Goal: Information Seeking & Learning: Understand process/instructions

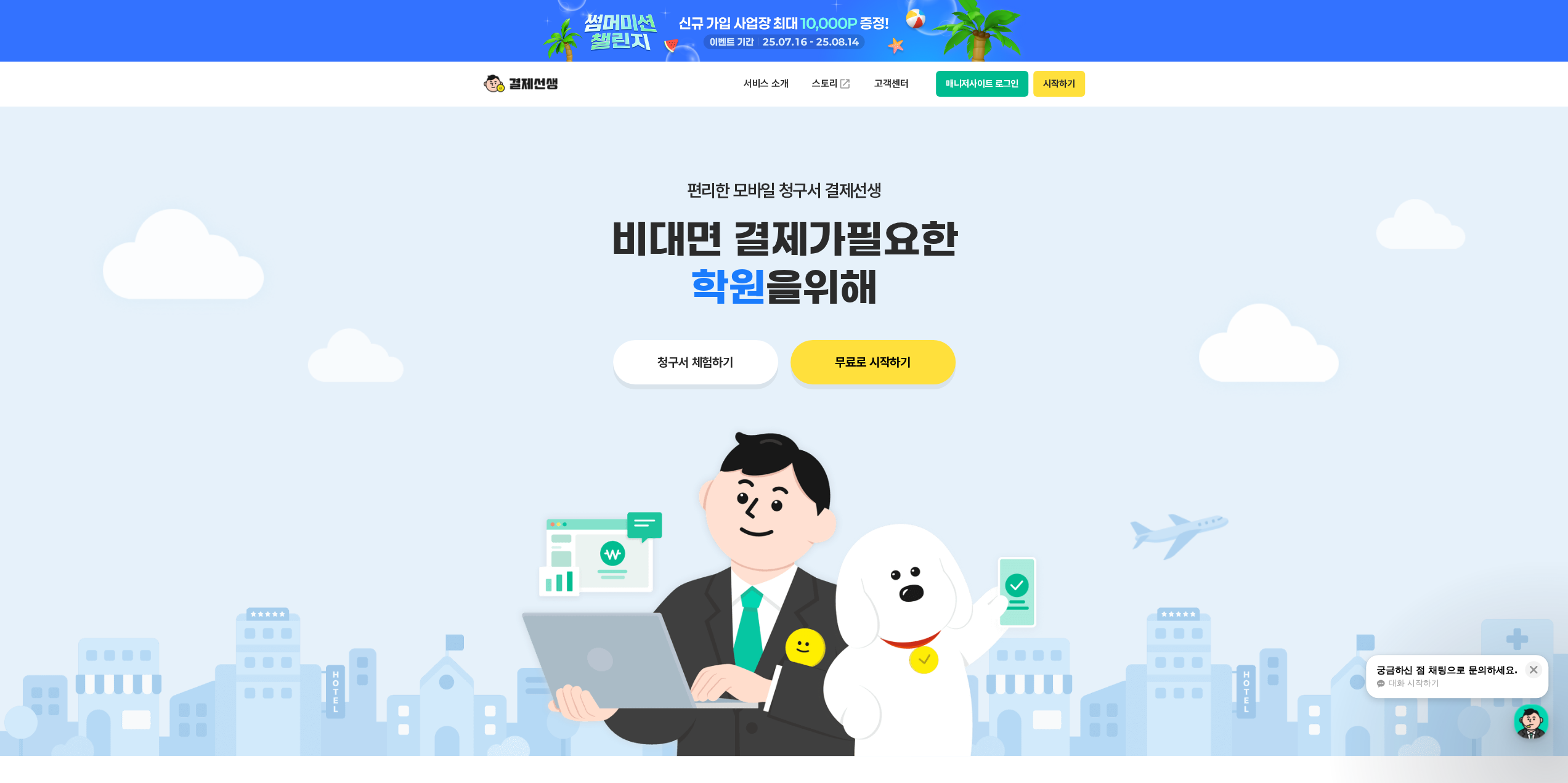
click at [1012, 83] on button "매니저사이트 로그인" at bounding box center [982, 84] width 93 height 26
click at [1522, 727] on div "button" at bounding box center [1531, 722] width 35 height 35
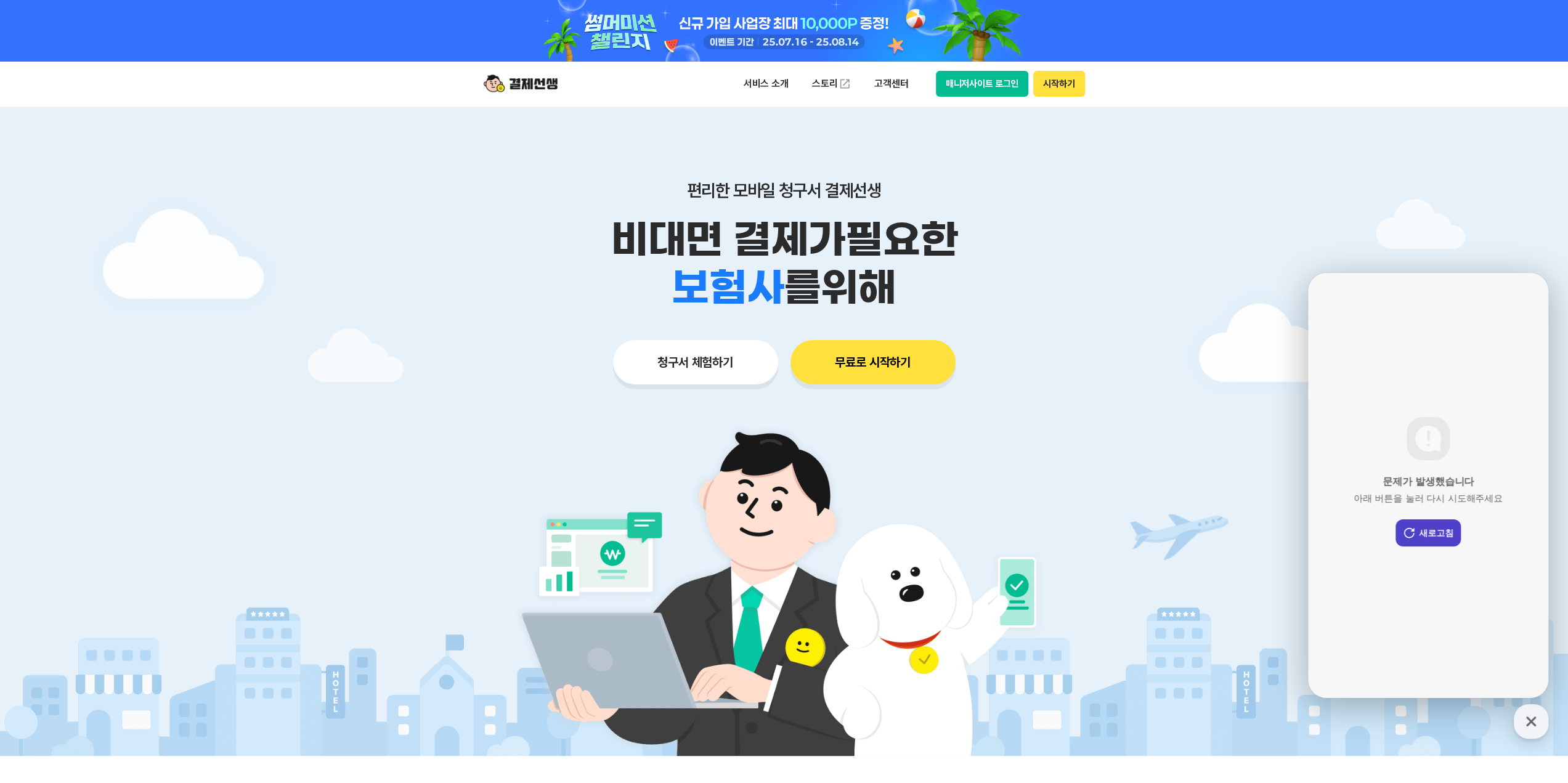
click at [1436, 544] on button "새로고침" at bounding box center [1428, 533] width 65 height 27
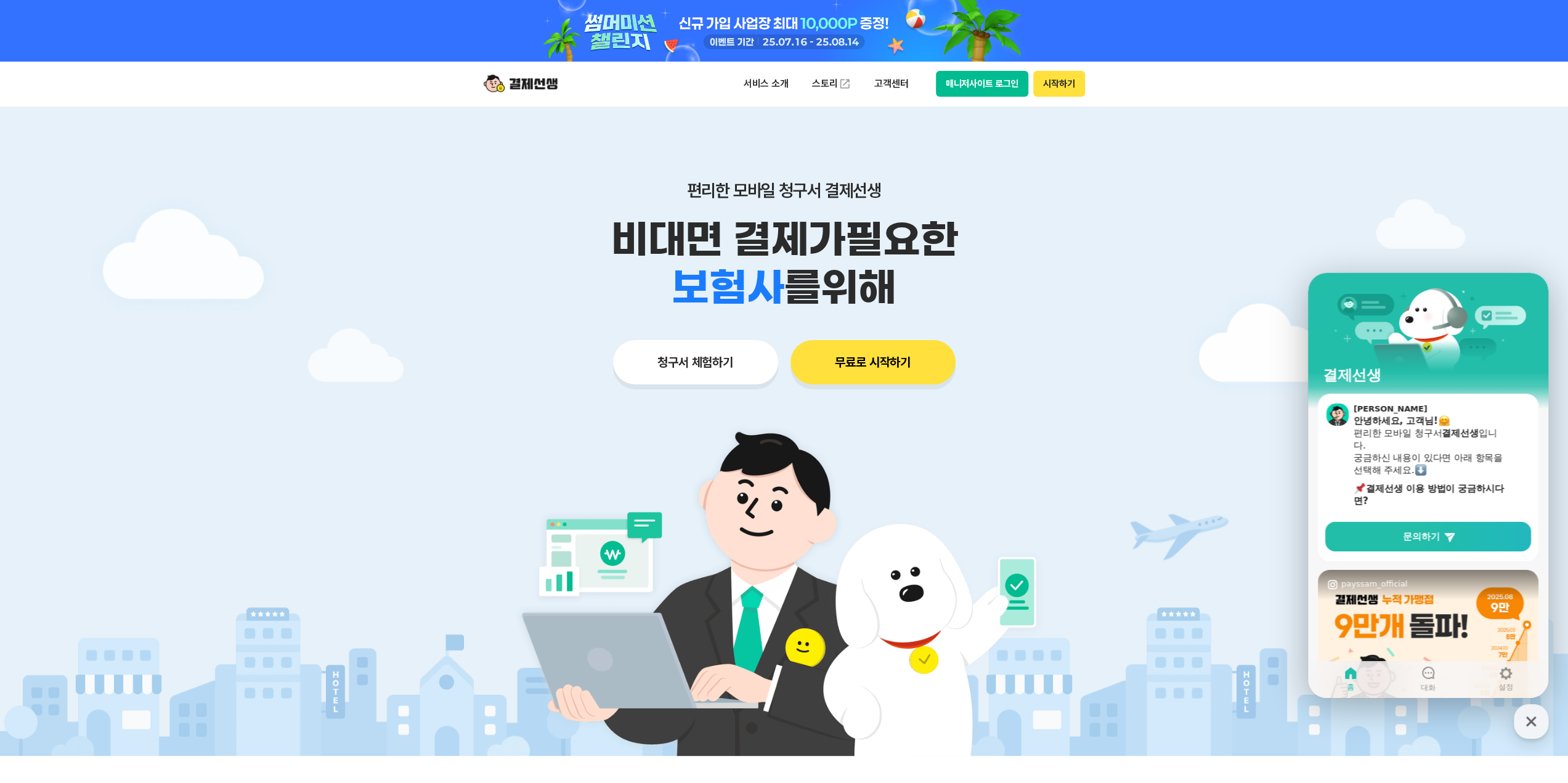
click at [1436, 544] on link "문의하기" at bounding box center [1428, 537] width 206 height 30
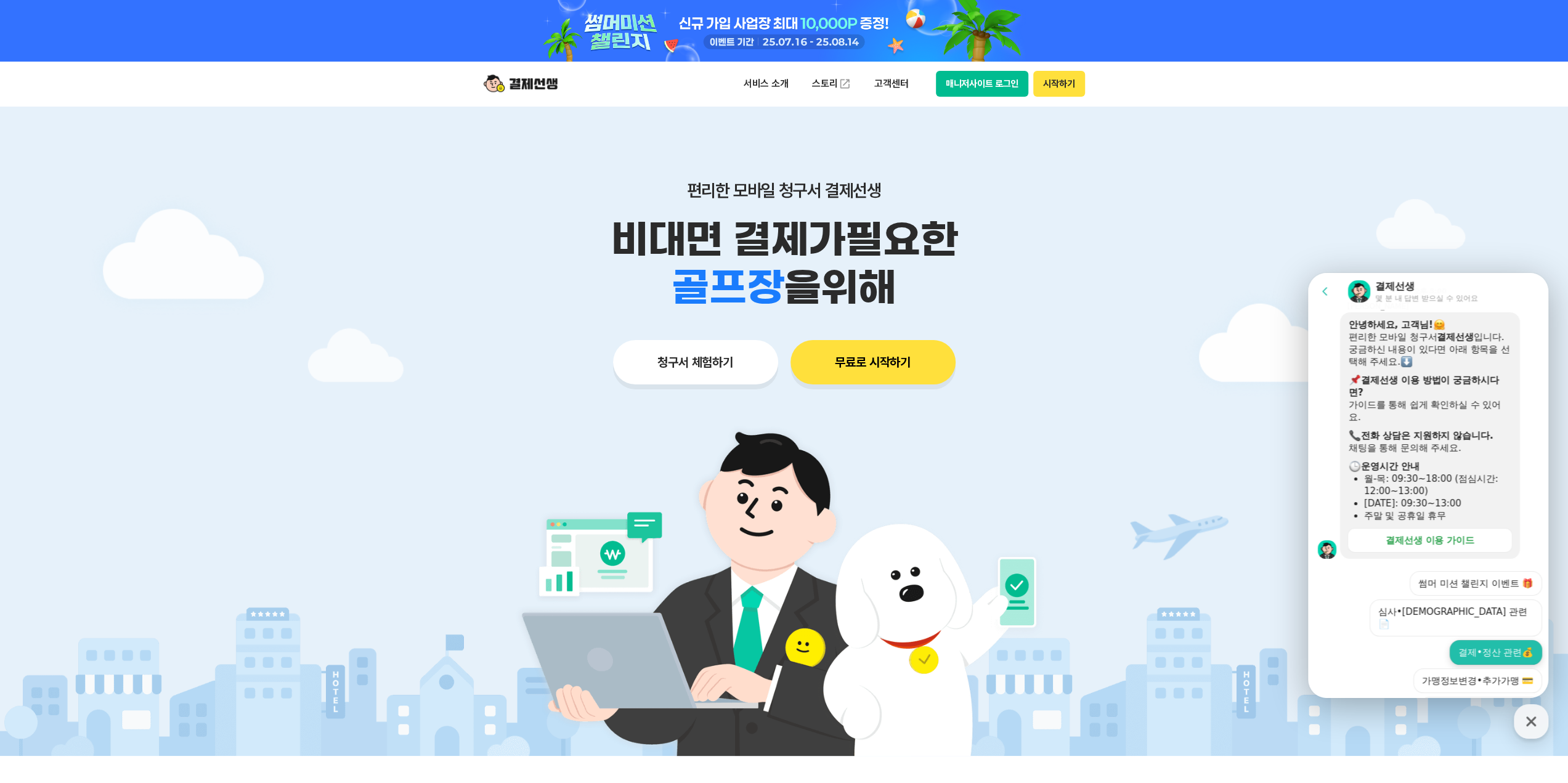
scroll to position [344, 0]
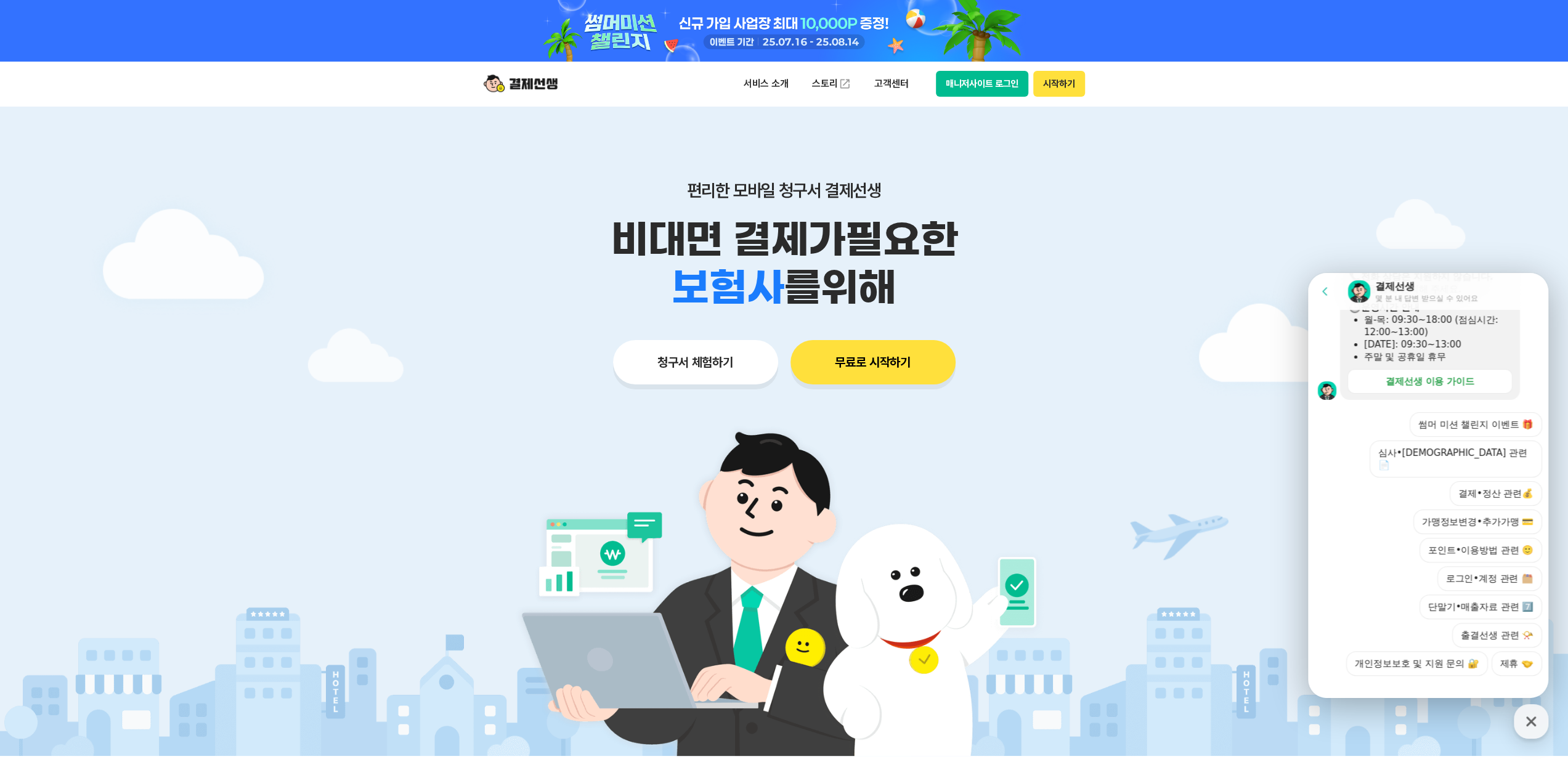
click at [1484, 481] on button "결제•정산 관련💰" at bounding box center [1496, 494] width 93 height 25
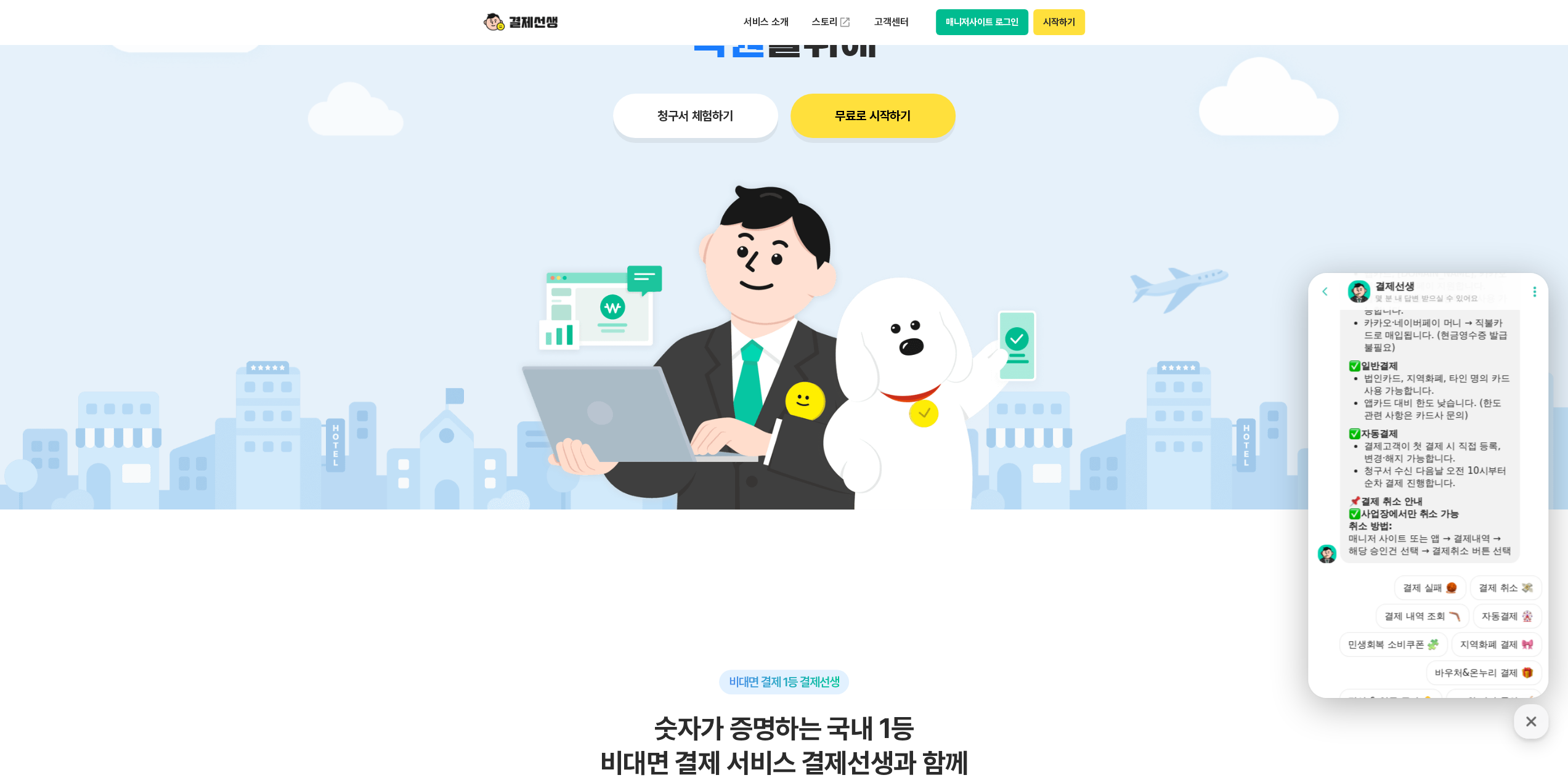
scroll to position [705, 0]
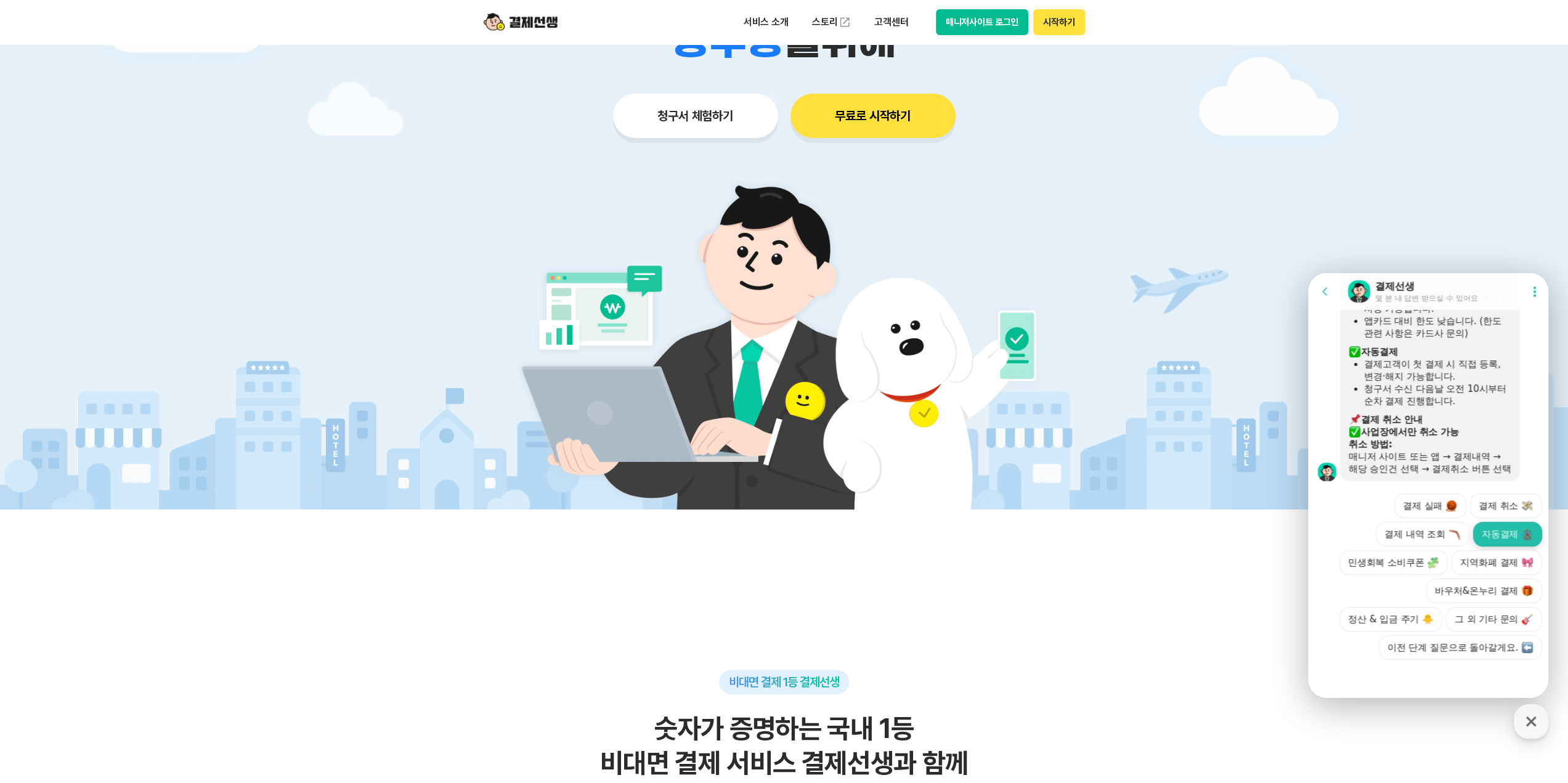
click at [1489, 522] on button "자동결제" at bounding box center [1508, 534] width 69 height 25
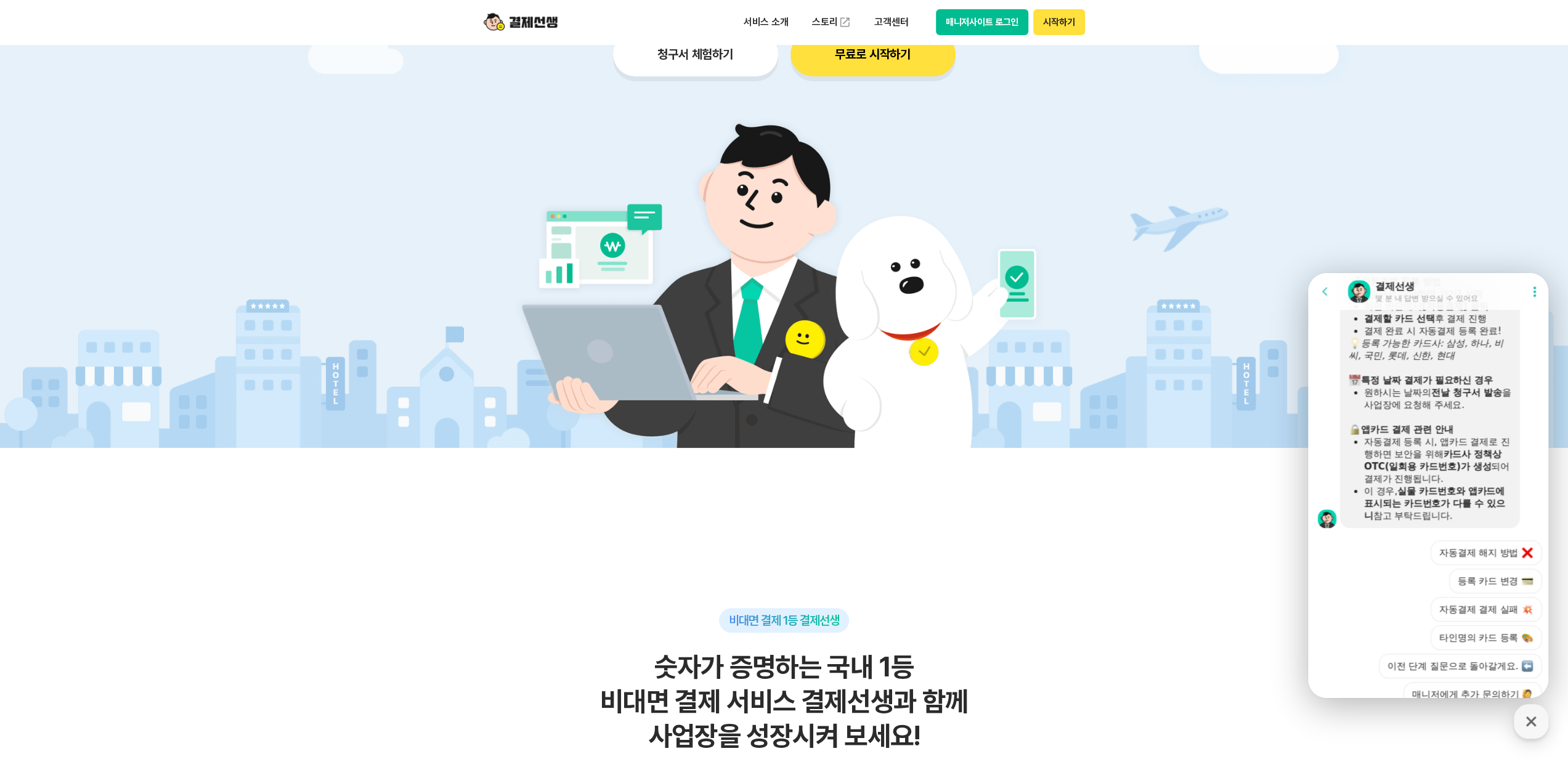
scroll to position [1081, 0]
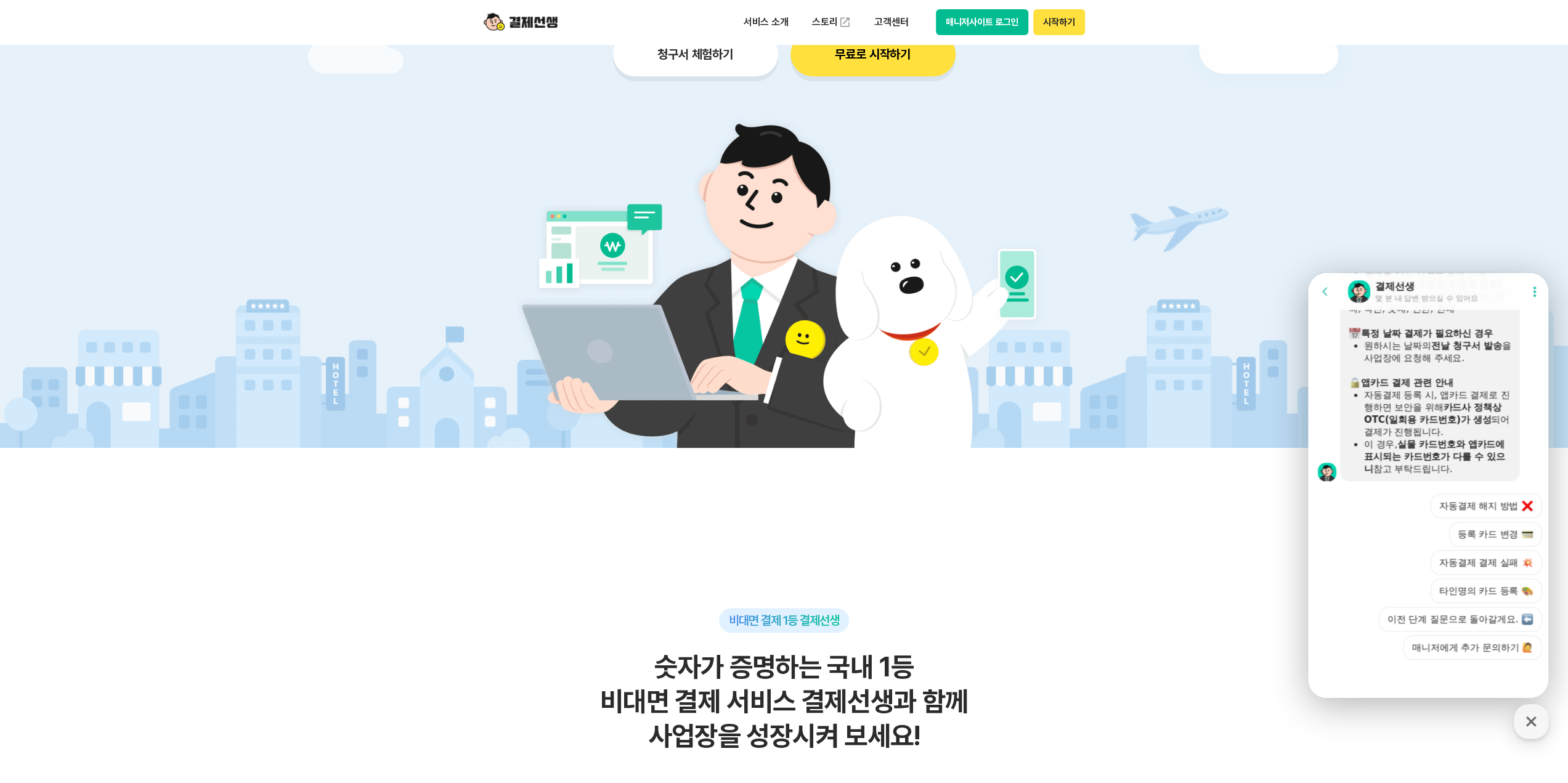
click at [1492, 503] on button "자동결제 해지 방법" at bounding box center [1486, 506] width 112 height 25
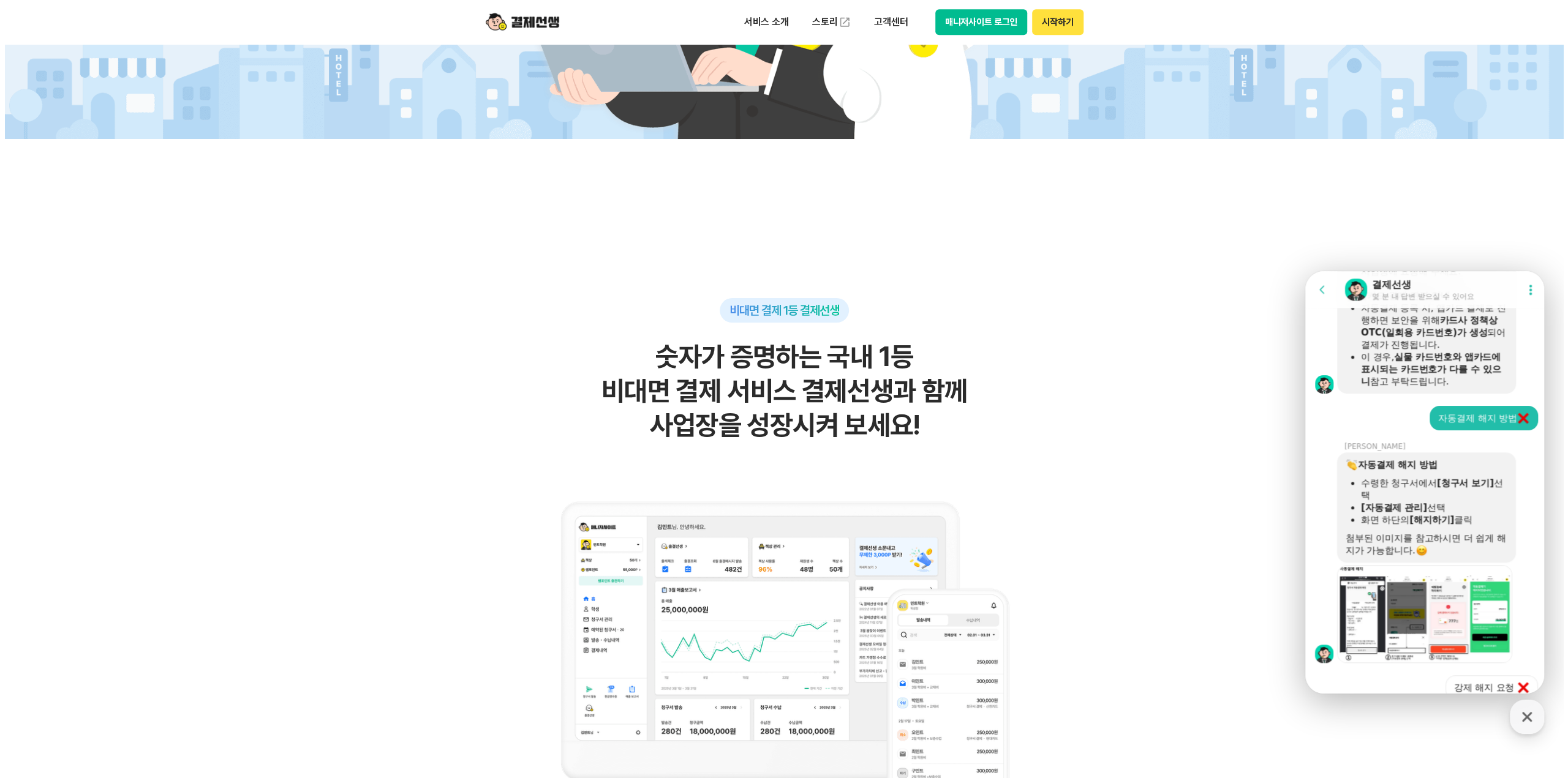
scroll to position [1232, 0]
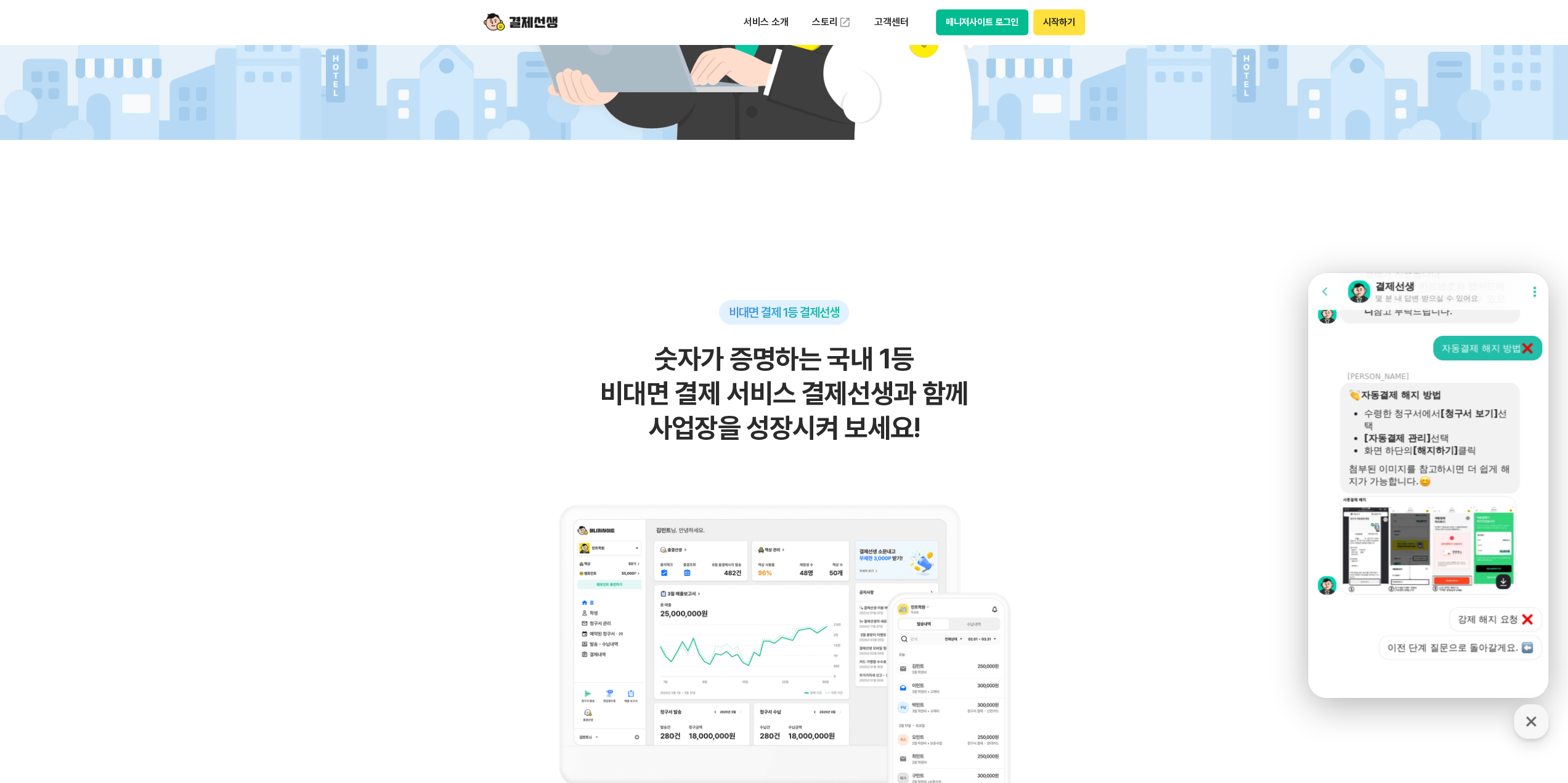
click at [1377, 524] on img at bounding box center [1428, 545] width 176 height 99
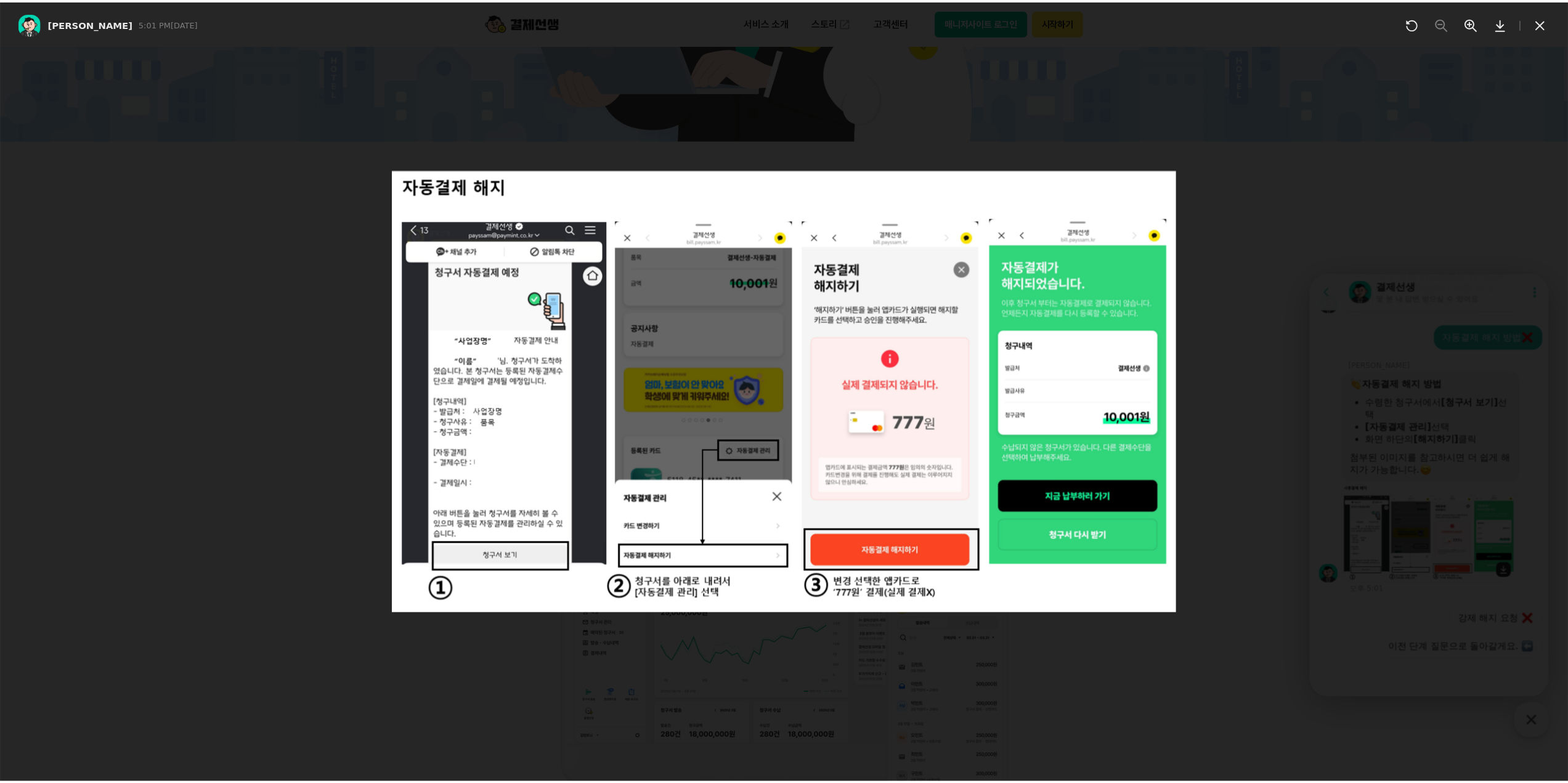
scroll to position [1251, 0]
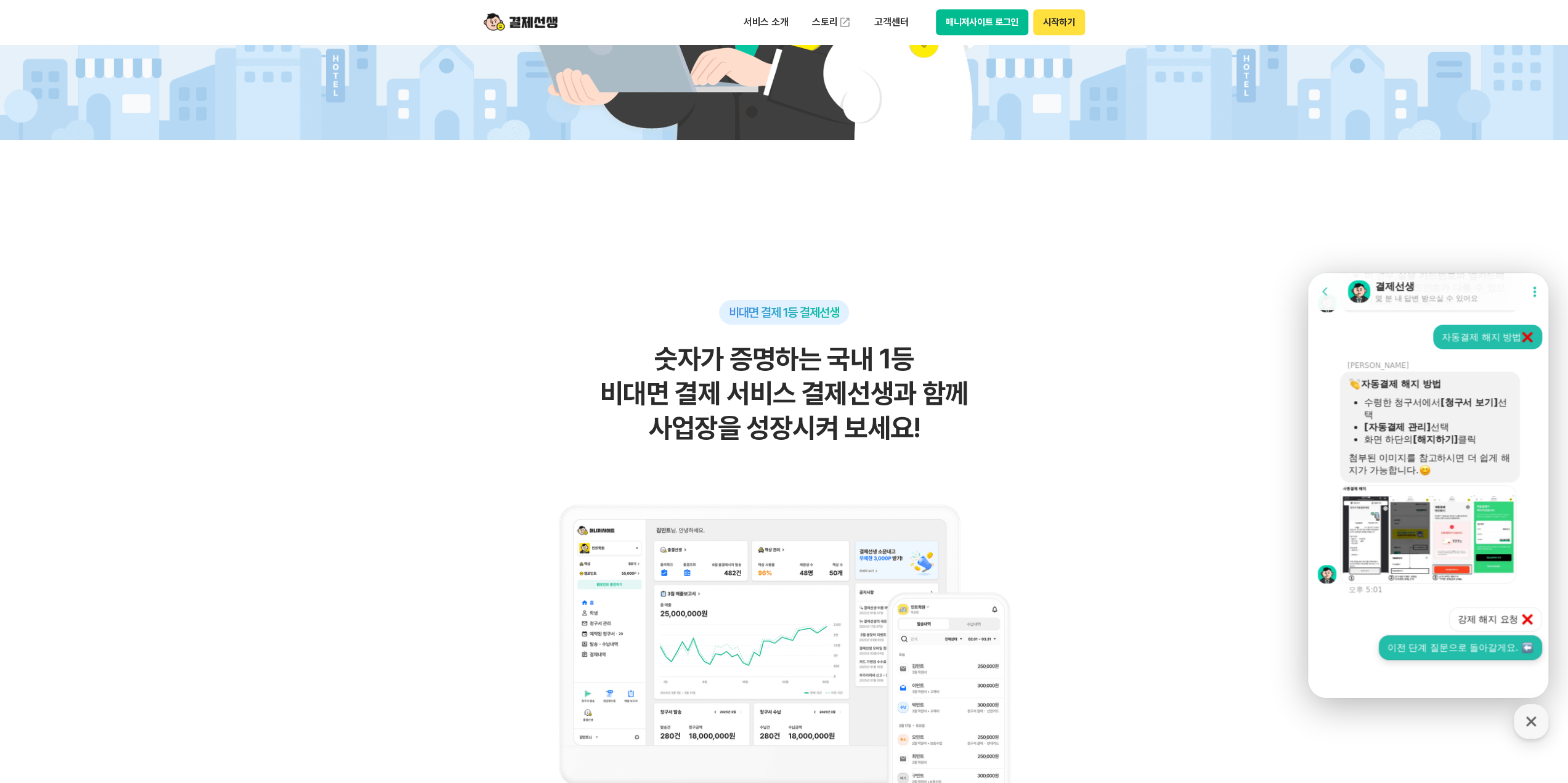
click at [1505, 646] on button "이전 단계 질문으로 돌아갈게요." at bounding box center [1460, 648] width 163 height 25
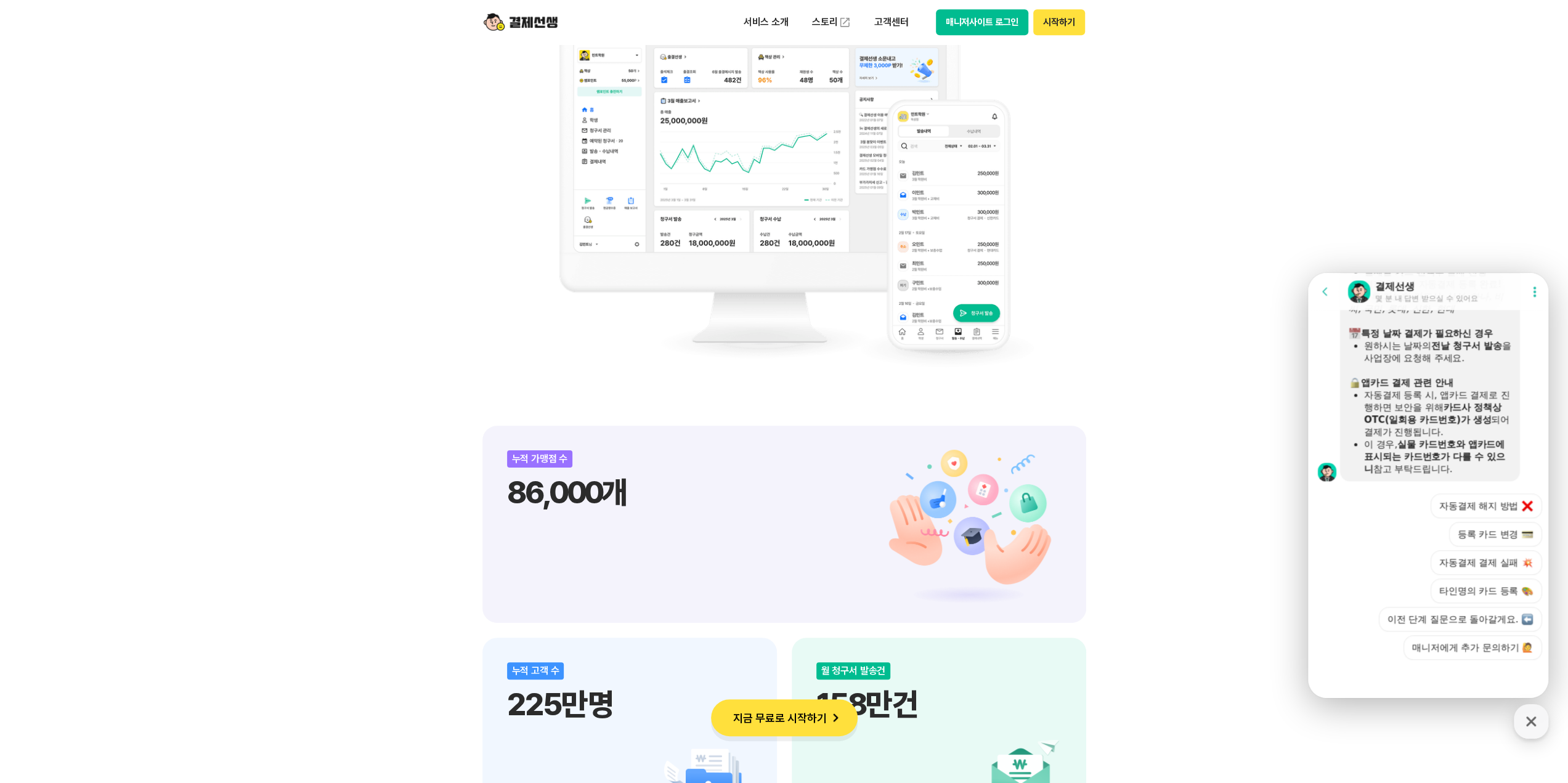
scroll to position [1171, 0]
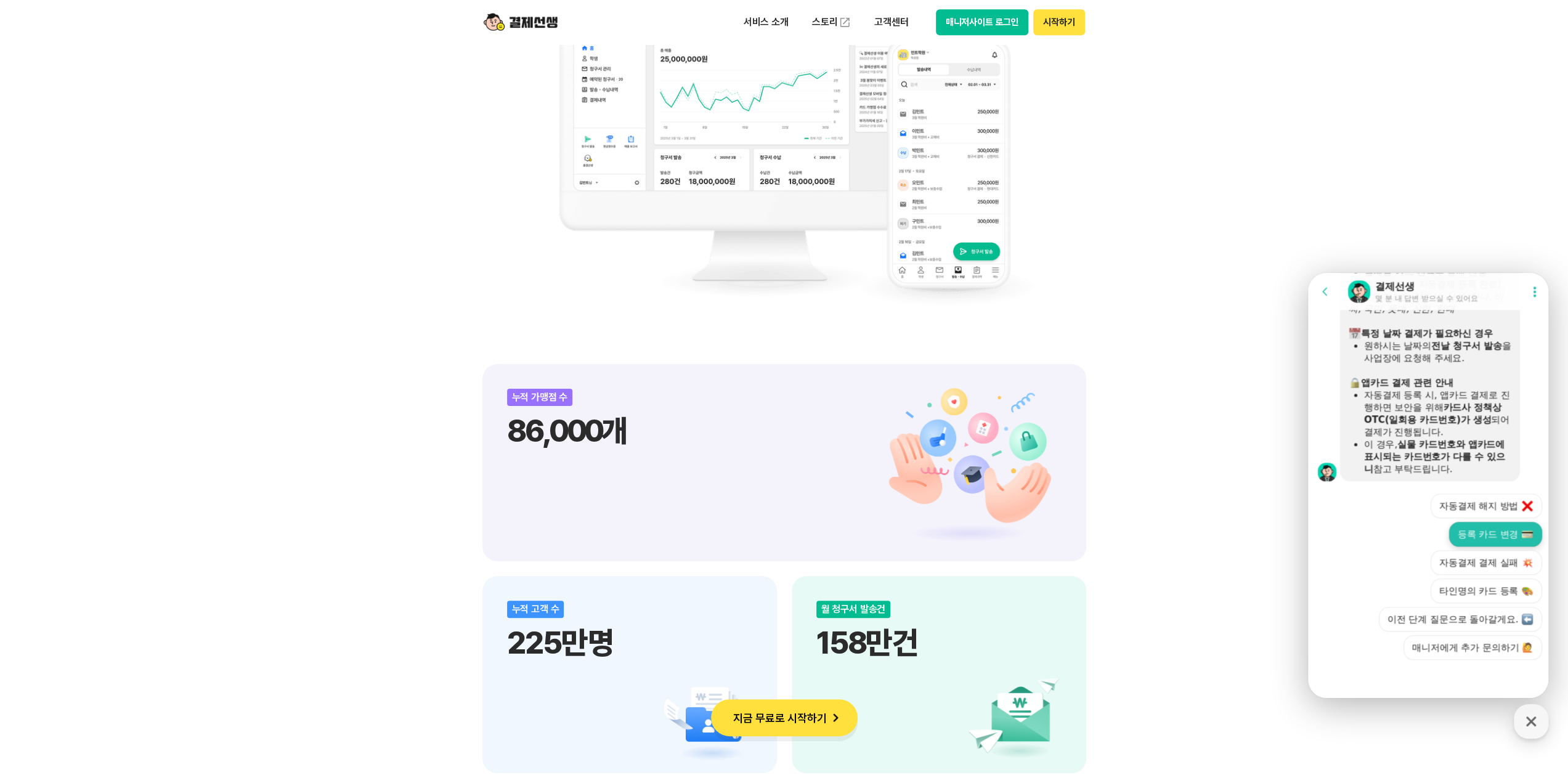
click at [1525, 539] on img at bounding box center [1527, 534] width 11 height 11
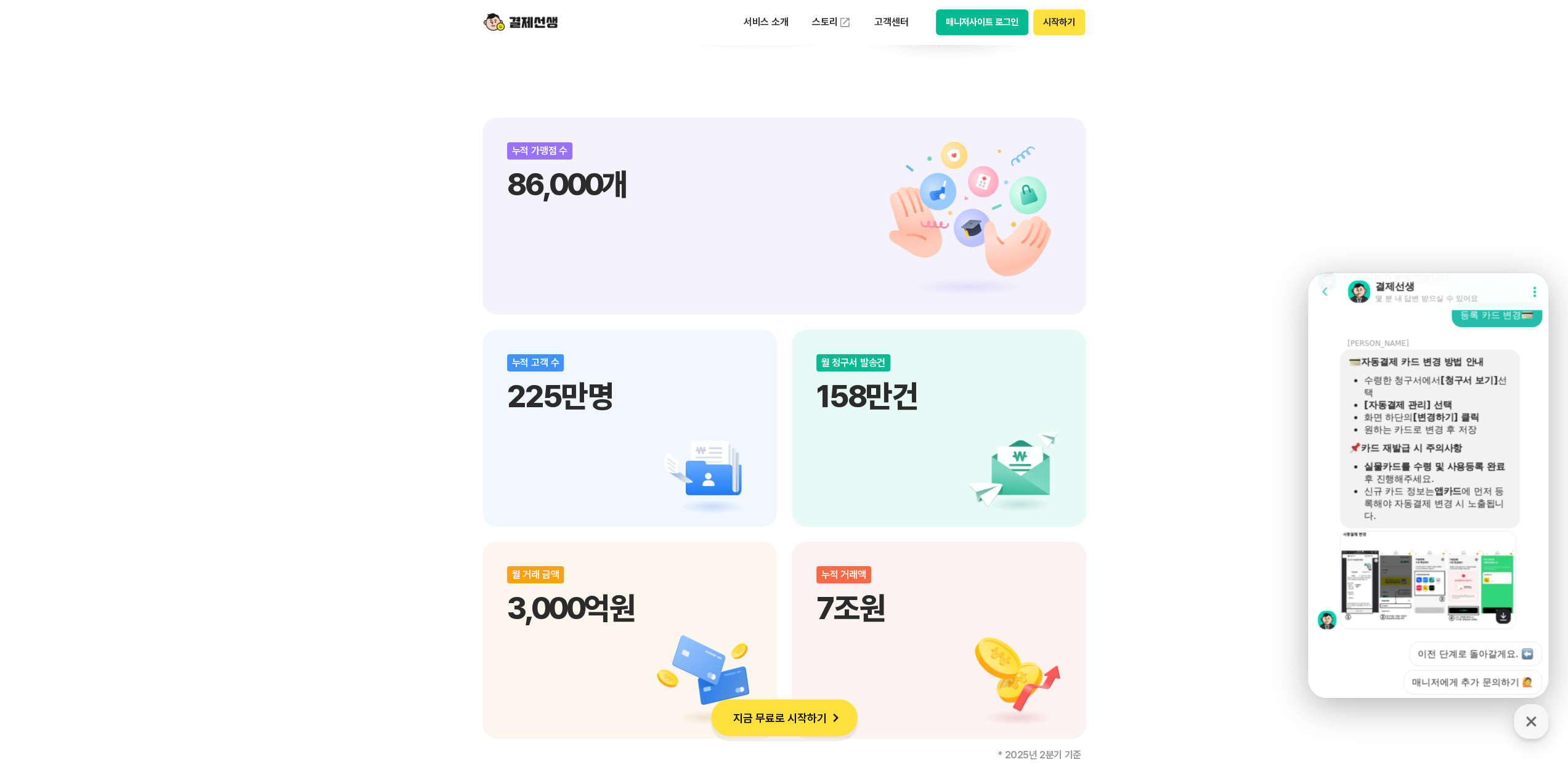
scroll to position [1933, 0]
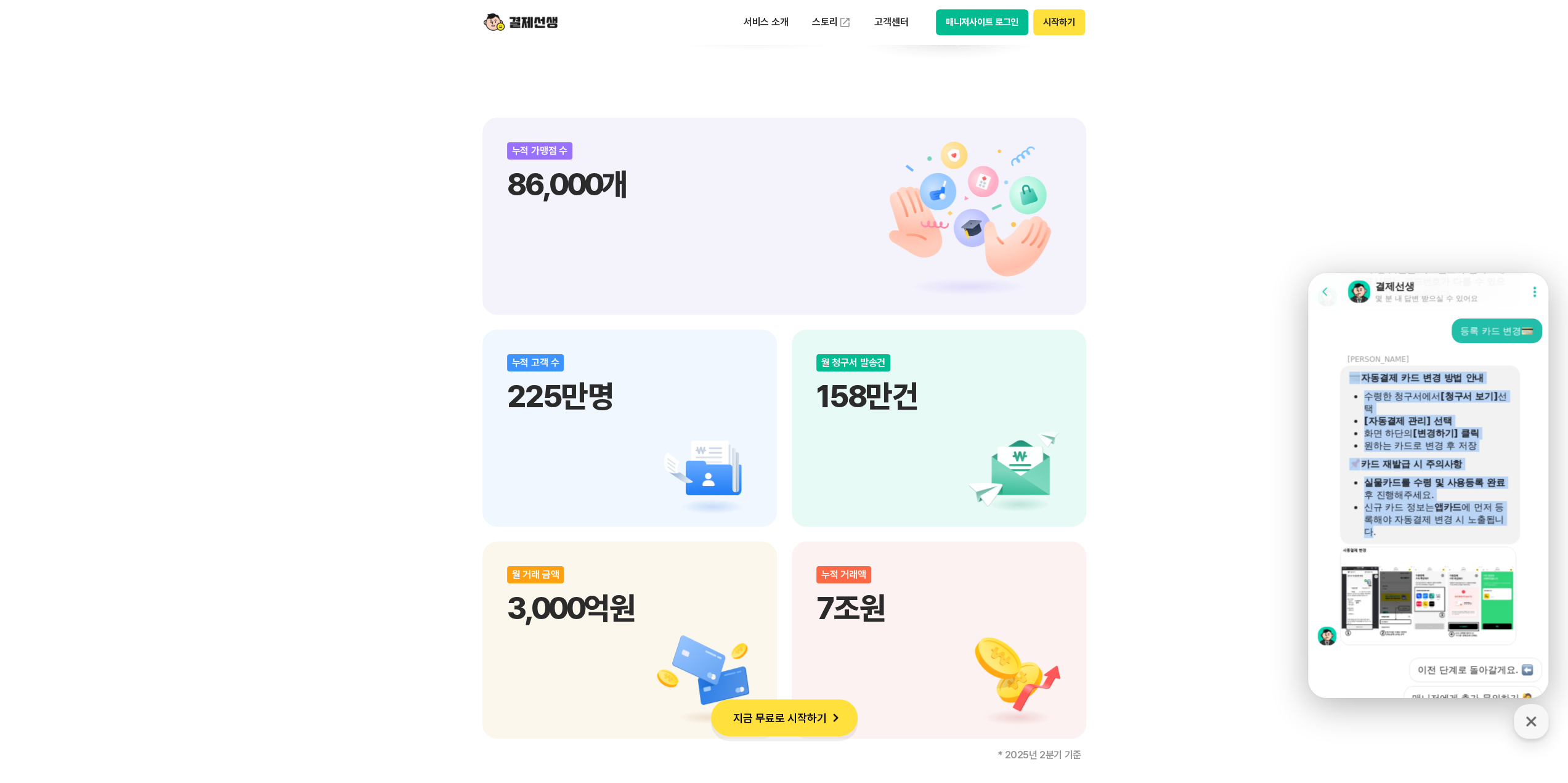
drag, startPoint x: 1347, startPoint y: 387, endPoint x: 1384, endPoint y: 533, distance: 150.6
click at [1384, 539] on div "자동결제 카드 변경 방법 안내 수령한 청구서에서 [청구서 보기] 선택 [자동결제 관리] 선택 화면 하단의 [변경하기] 클릭 원하는 카드로 변경…" at bounding box center [1430, 455] width 180 height 179
click at [1384, 532] on div "신규 카드 정보는 앱카드 에 먼저 등록해야 자동결제 변경 시 노출됩니다." at bounding box center [1437, 520] width 147 height 37
drag, startPoint x: 1348, startPoint y: 386, endPoint x: 1392, endPoint y: 437, distance: 67.4
click at [1392, 437] on div "자동결제 카드 변경 방법 안내 수령한 청구서에서 [청구서 보기] 선택 [자동결제 관리] 선택 화면 하단의 [변경하기] 클릭 원하는 카드로 변경…" at bounding box center [1430, 455] width 180 height 179
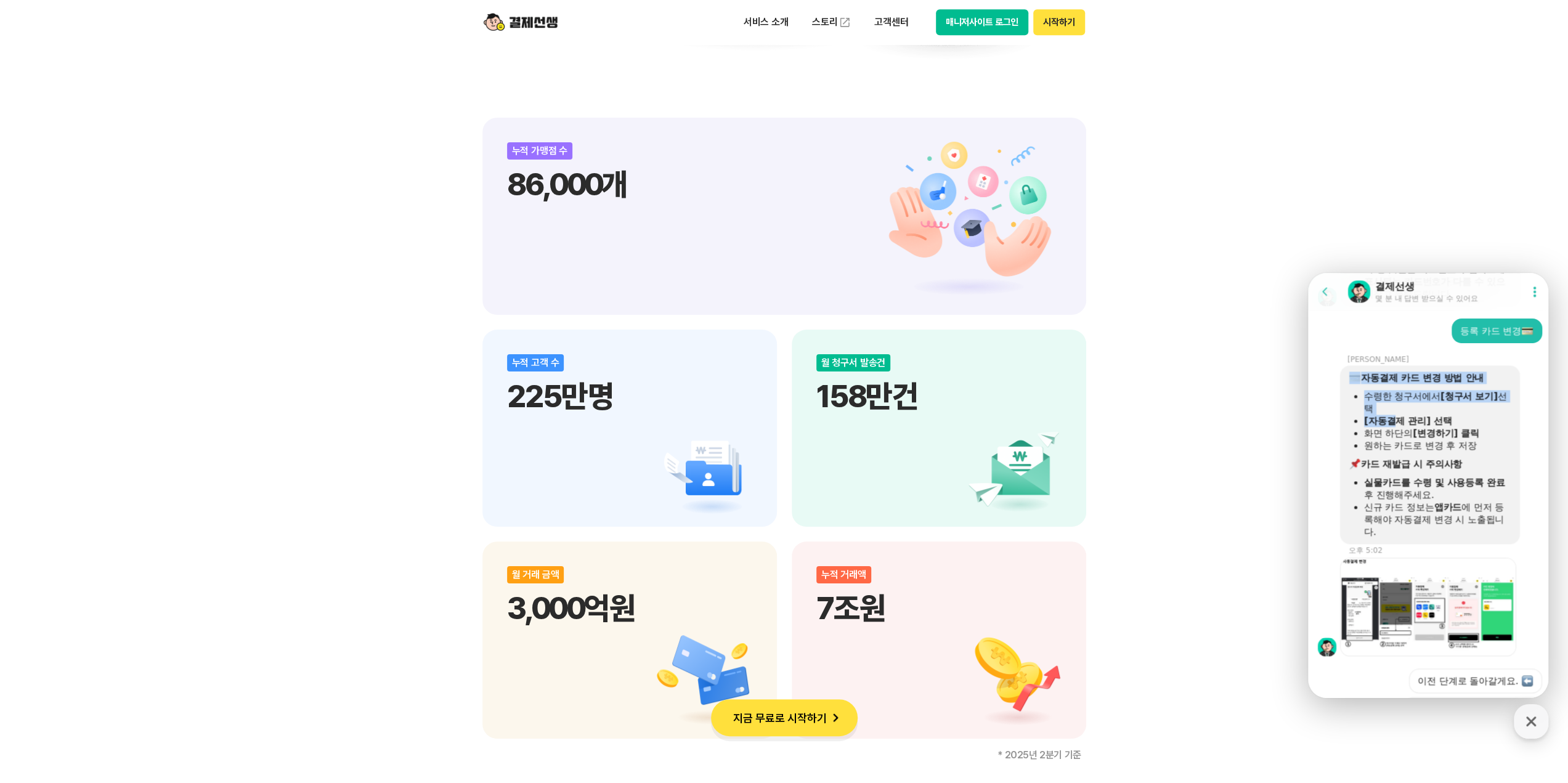
click at [1364, 383] on b "자동결제 카드 변경 방법 안내" at bounding box center [1422, 378] width 123 height 11
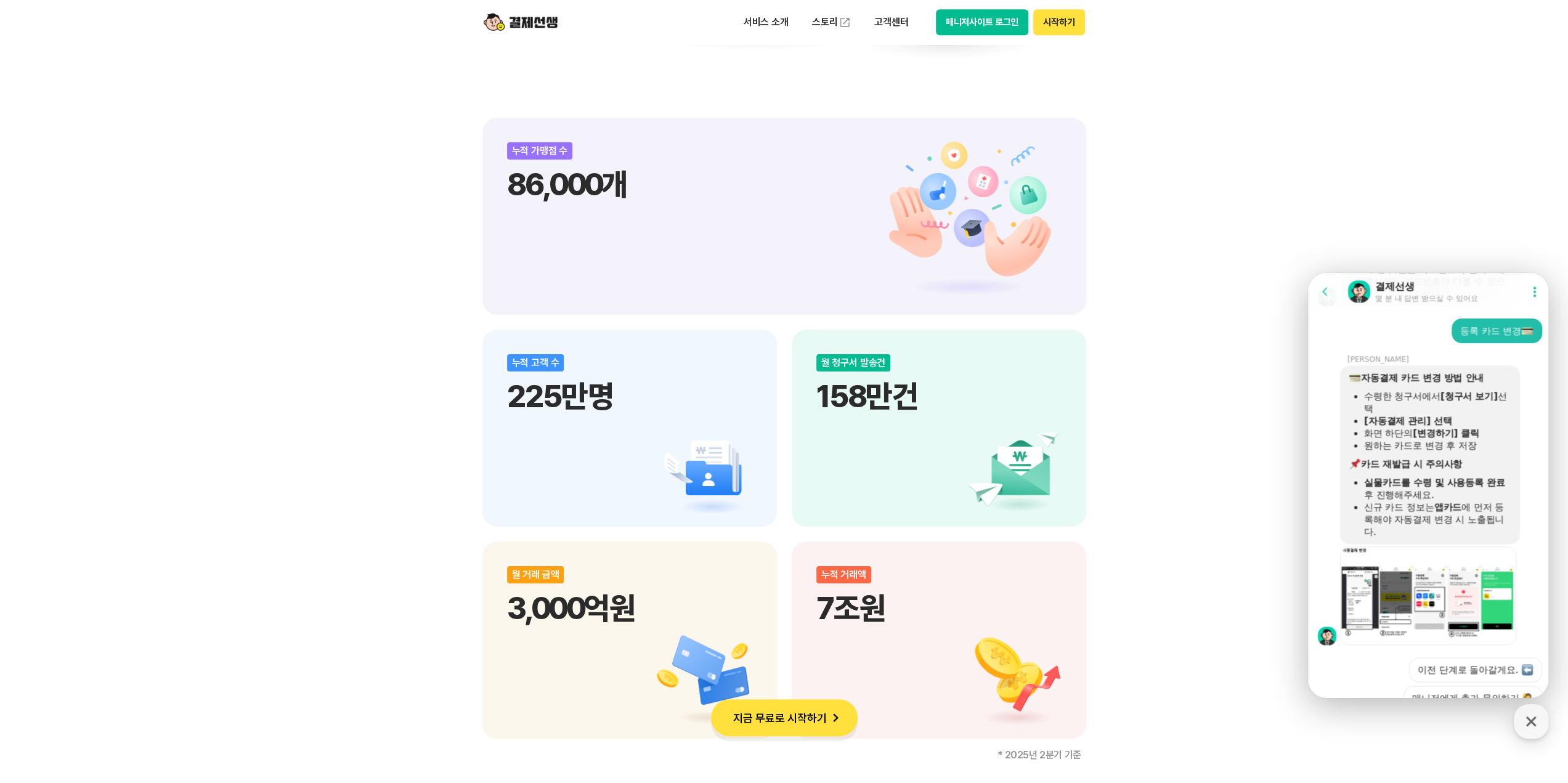
click at [1392, 415] on div "수령한 청구서에서 [청구서 보기] 선택" at bounding box center [1437, 402] width 147 height 25
click at [1373, 390] on div at bounding box center [1430, 387] width 163 height 6
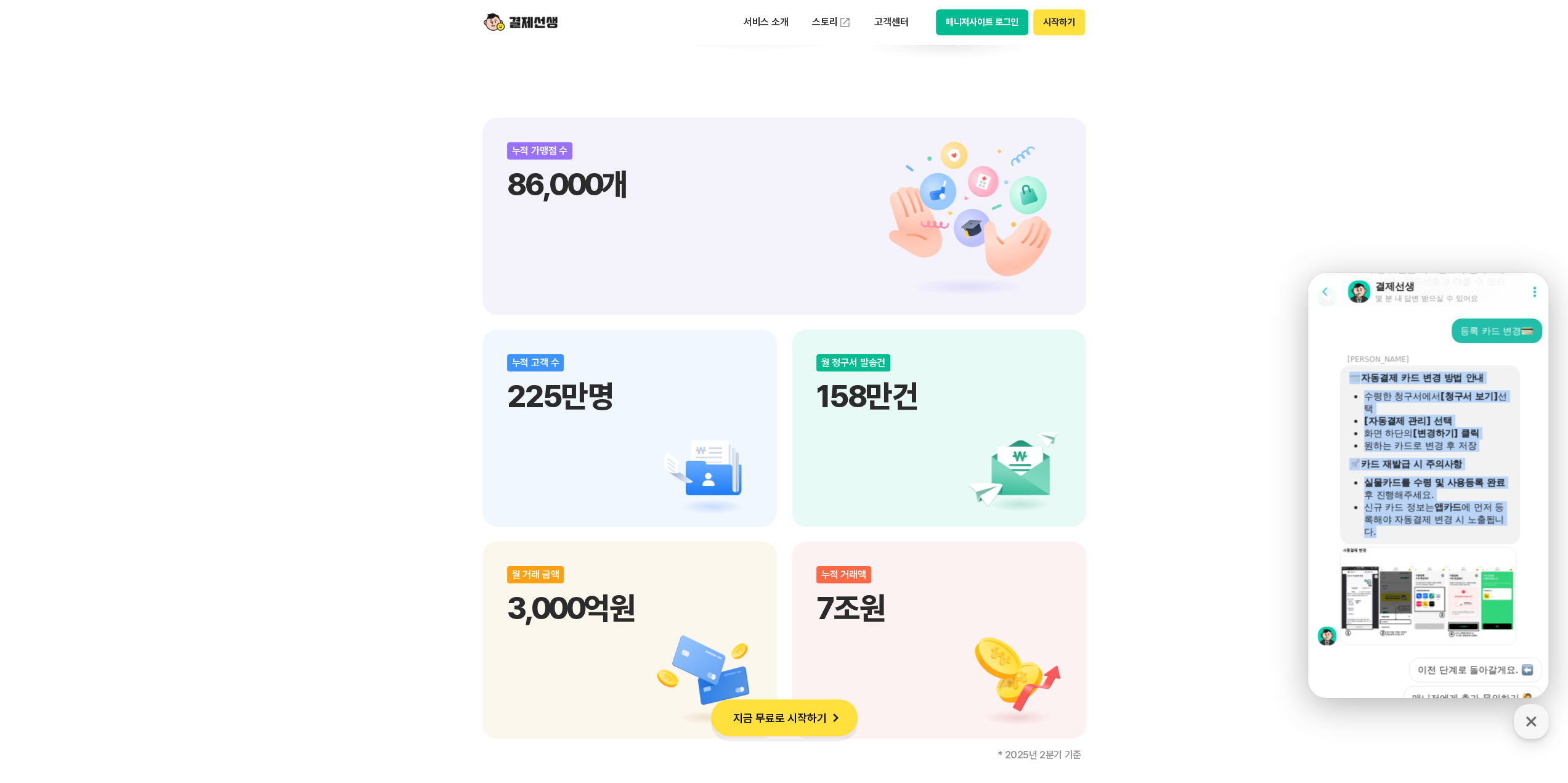
drag, startPoint x: 1343, startPoint y: 384, endPoint x: 1477, endPoint y: 537, distance: 203.4
click at [1477, 537] on div "자동결제 카드 변경 방법 안내 수령한 청구서에서 [청구서 보기] 선택 [자동결제 관리] 선택 화면 하단의 [변경하기] 클릭 원하는 카드로 변경…" at bounding box center [1430, 455] width 180 height 179
copy div "자동결제 카드 변경 방법 안내 수령한 청구서에서 [청구서 보기] 선택 [자동결제 관리] 선택 화면 하단의 [변경하기] 클릭 원하는 카드로 변경…"
drag, startPoint x: 1464, startPoint y: 487, endPoint x: 1484, endPoint y: 500, distance: 23.9
click at [1464, 476] on div at bounding box center [1430, 473] width 163 height 6
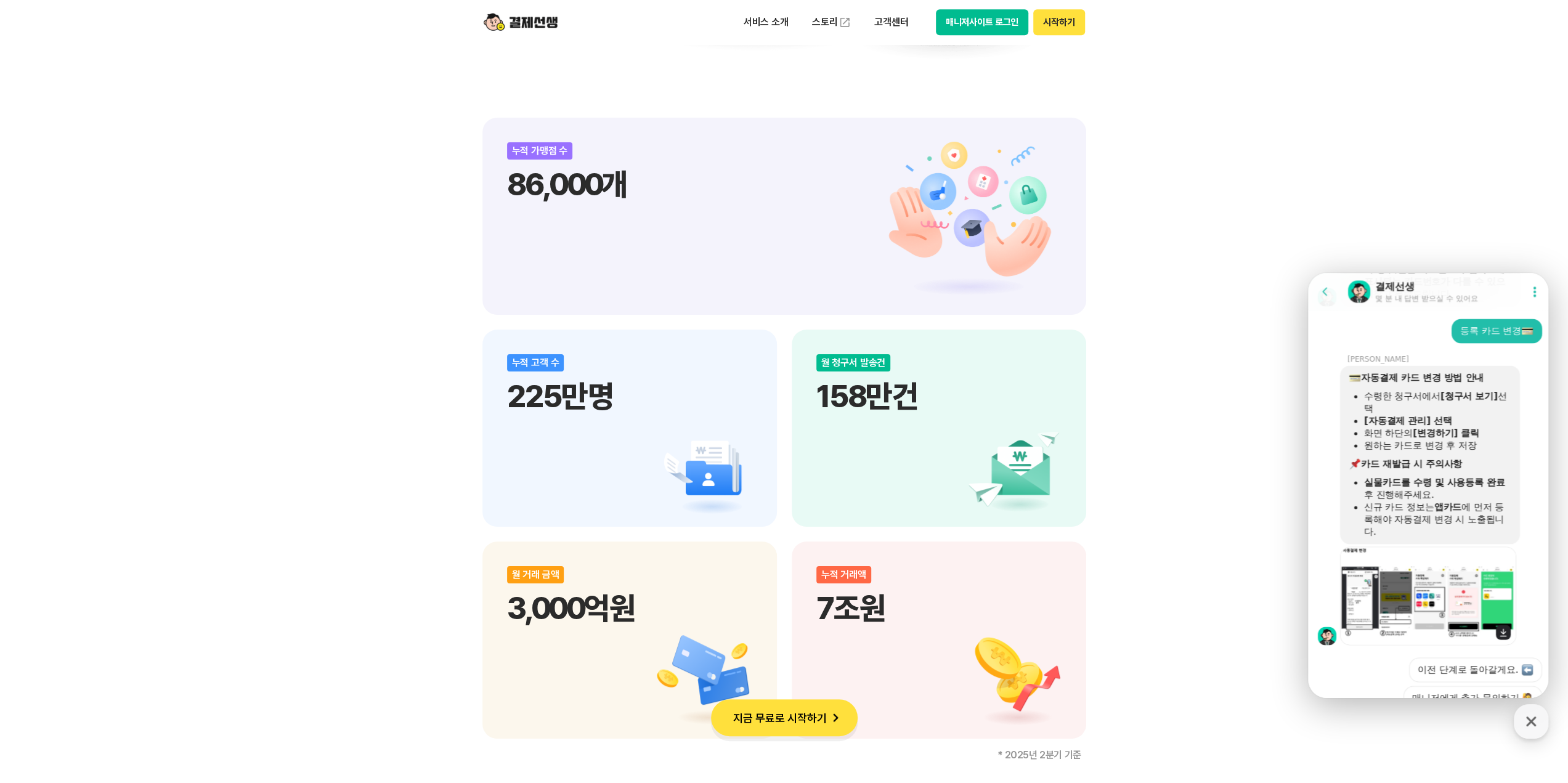
click at [1398, 589] on img at bounding box center [1428, 596] width 176 height 99
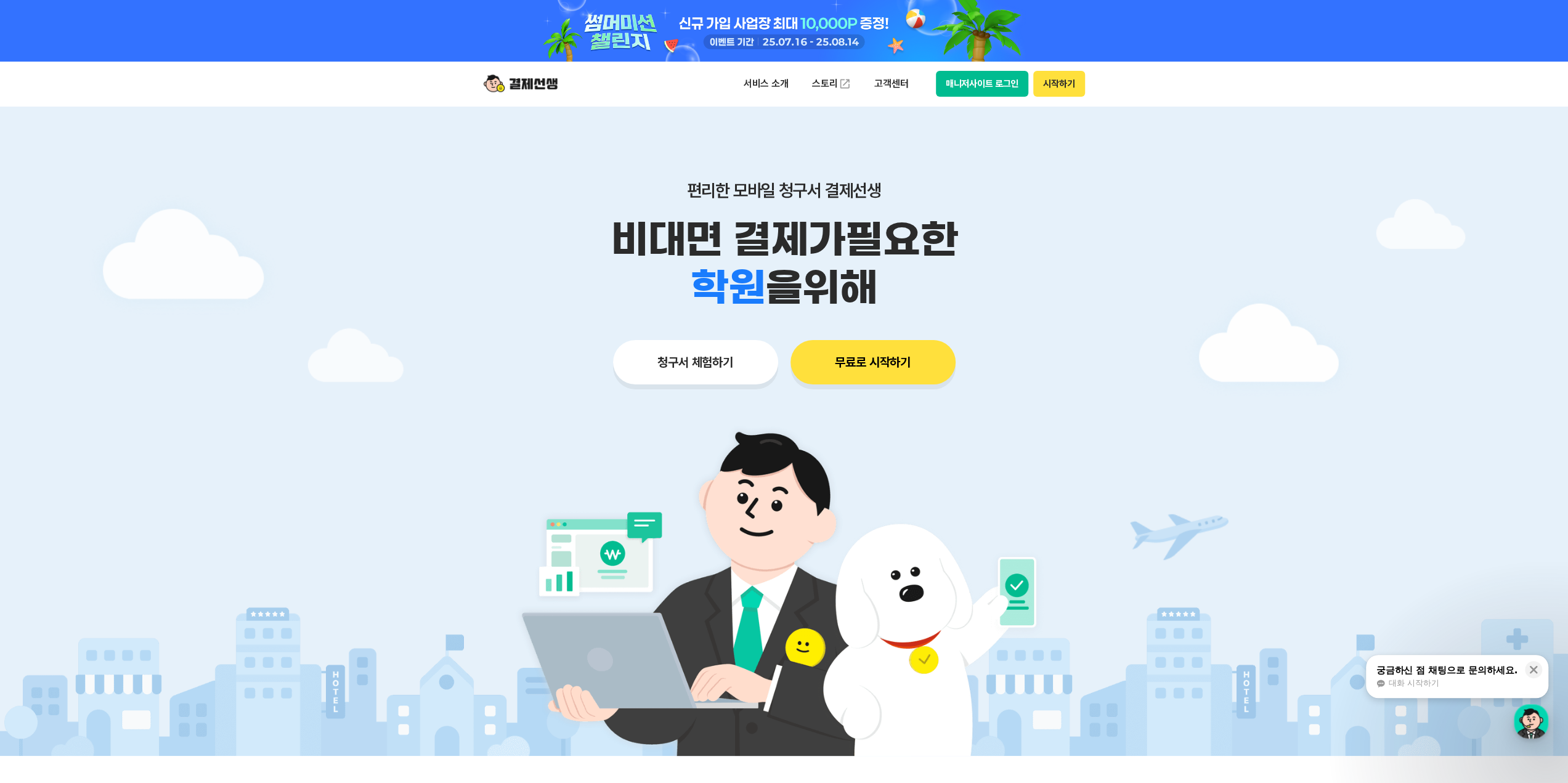
click at [973, 86] on button "매니저사이트 로그인" at bounding box center [982, 84] width 93 height 26
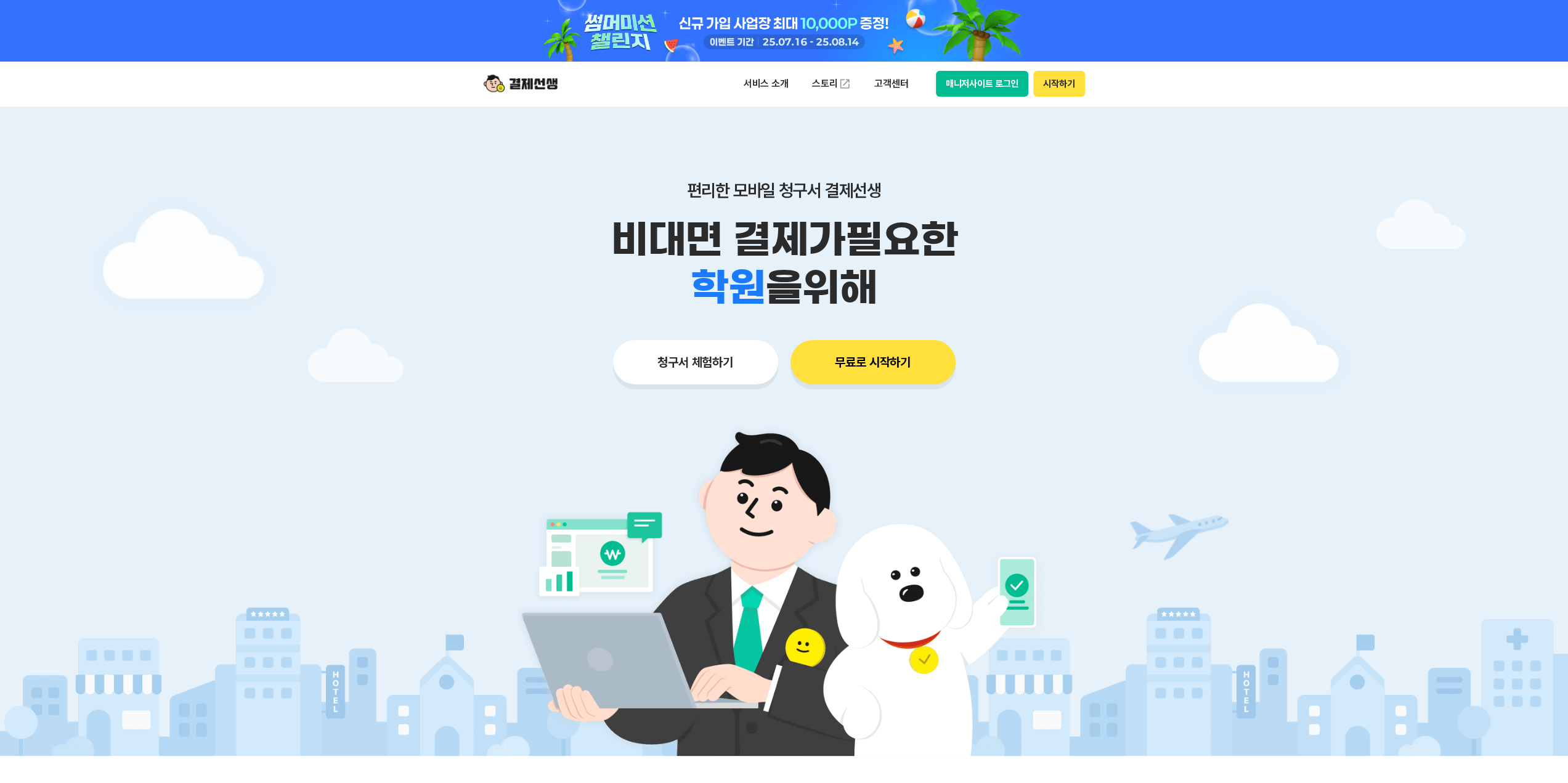
click at [960, 83] on button "매니저사이트 로그인" at bounding box center [982, 84] width 93 height 26
